Goal: Information Seeking & Learning: Learn about a topic

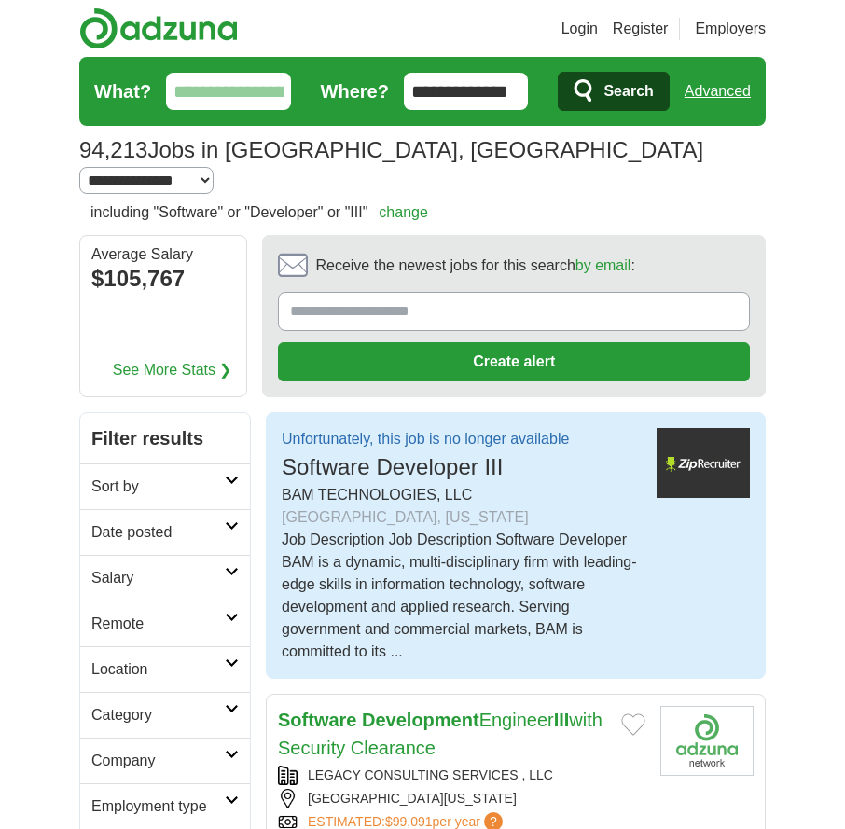
click at [470, 484] on div "BAM TECHNOLOGIES, LLC - [GEOGRAPHIC_DATA], [US_STATE]" at bounding box center [462, 506] width 360 height 45
click at [699, 440] on img at bounding box center [703, 463] width 93 height 70
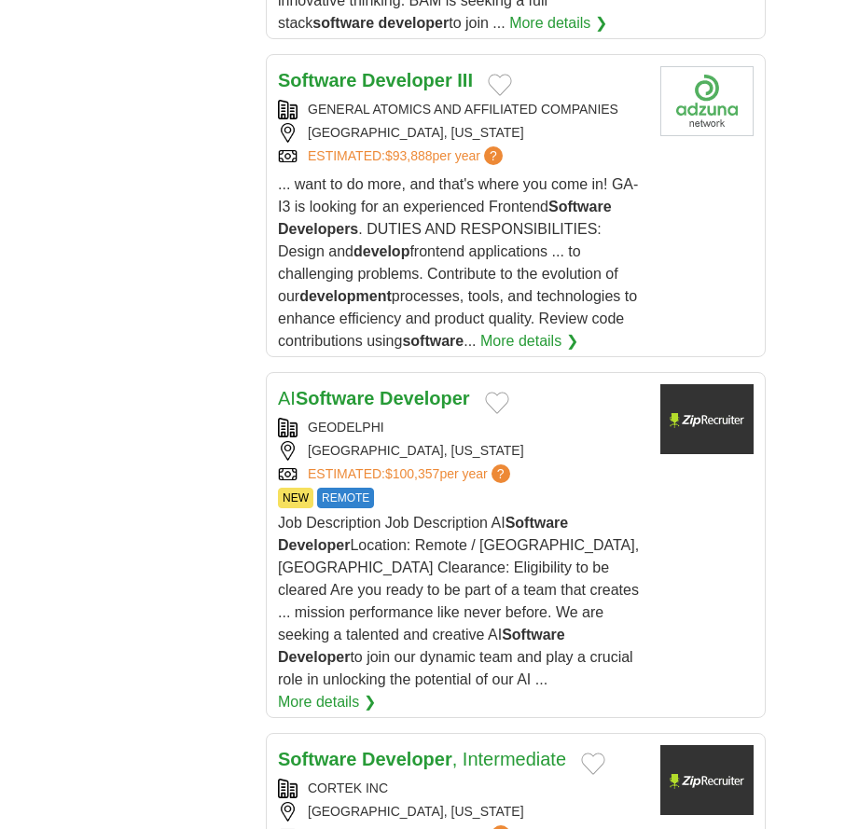
scroll to position [3266, 0]
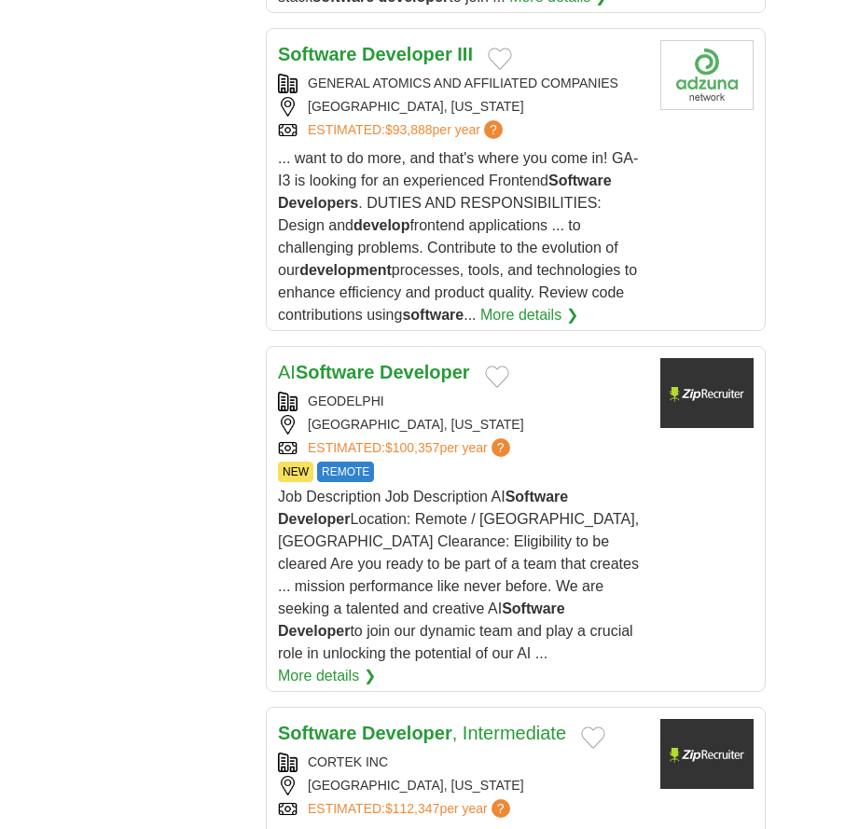
click at [380, 362] on link "AI Software Developer" at bounding box center [374, 372] width 192 height 21
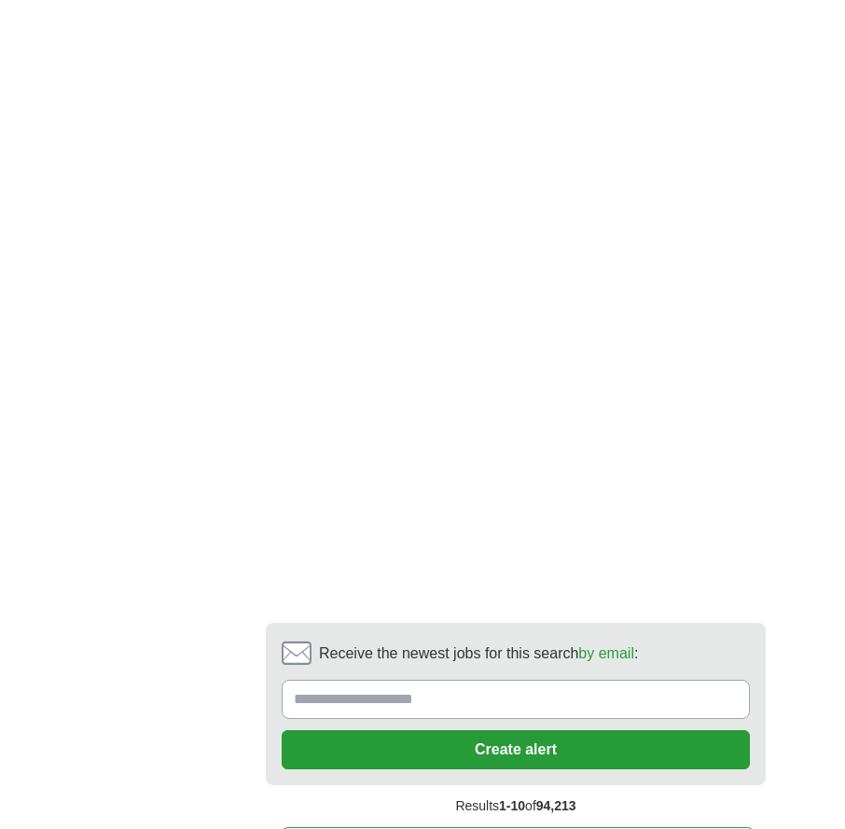
scroll to position [4852, 0]
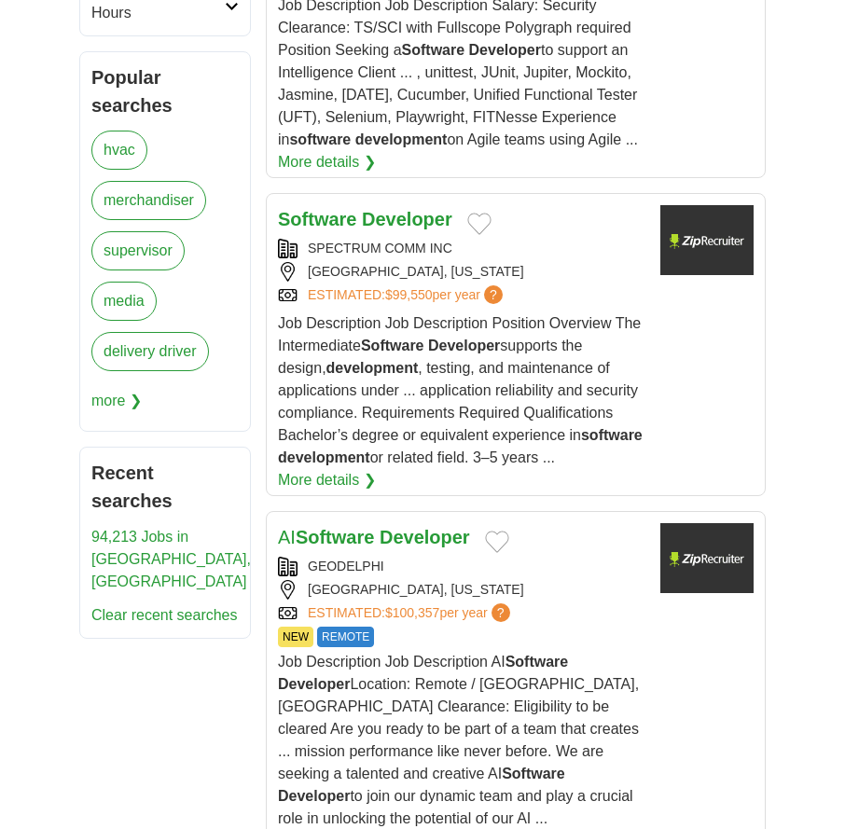
scroll to position [933, 0]
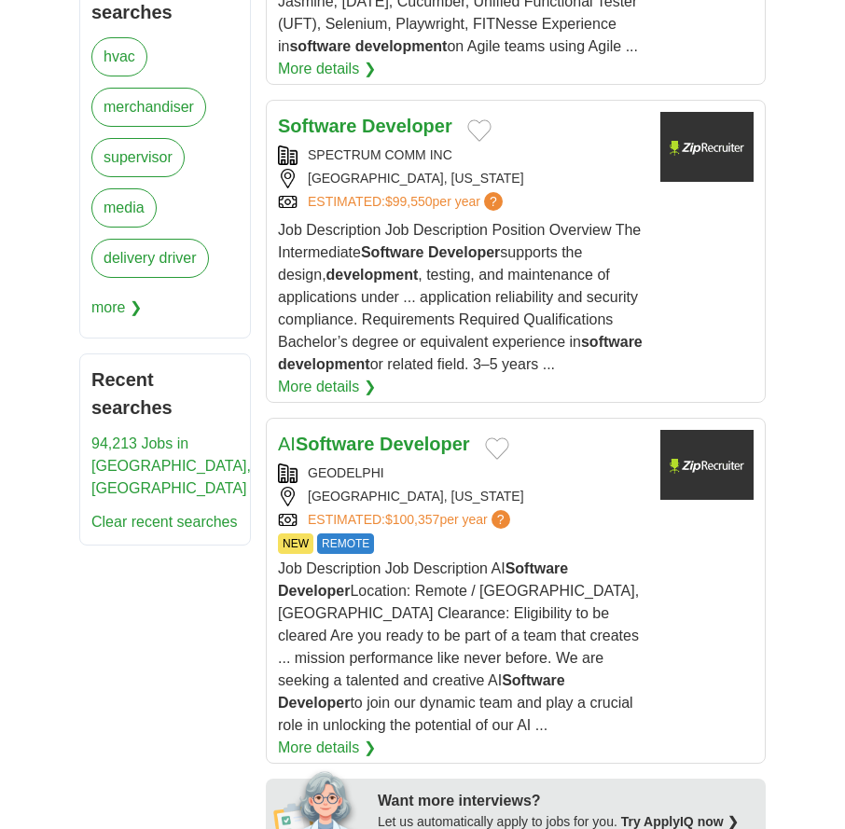
click at [396, 464] on div "GEODELPHI" at bounding box center [462, 474] width 368 height 20
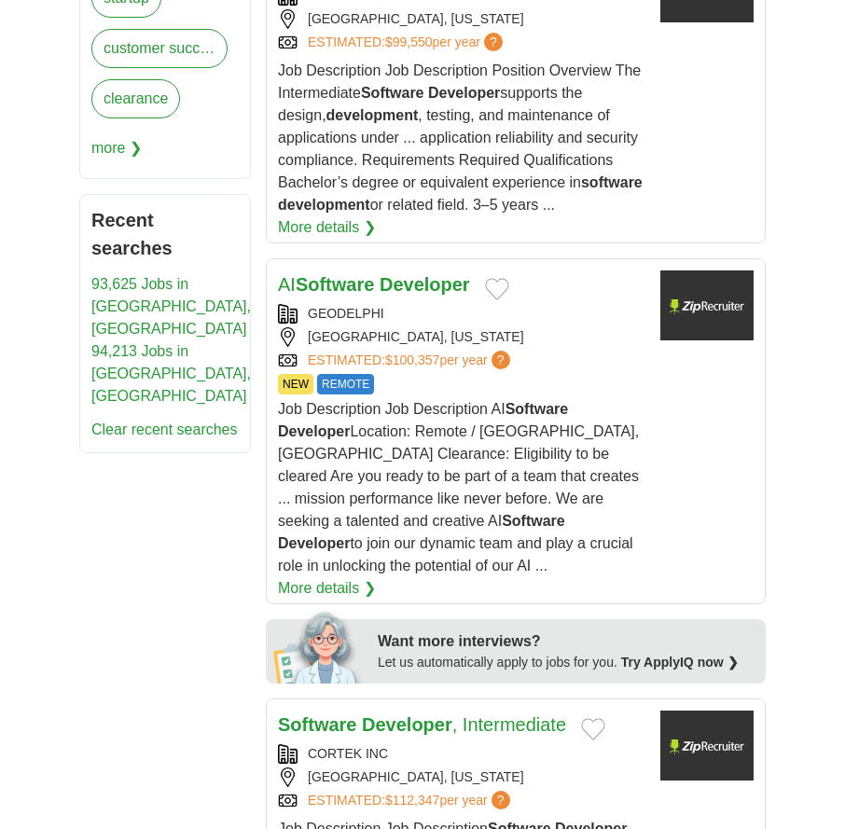
scroll to position [1120, 0]
